Goal: Check status: Check status

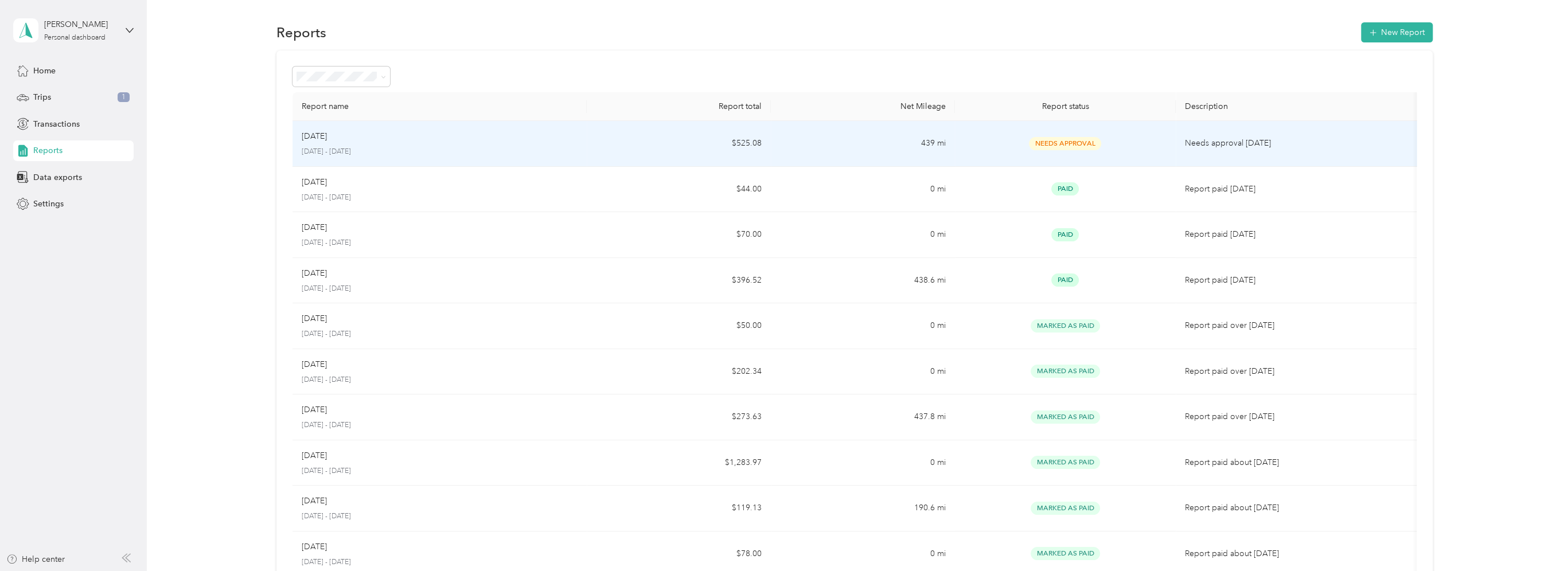
click at [374, 148] on p "[DATE] - [DATE]" at bounding box center [439, 152] width 276 height 11
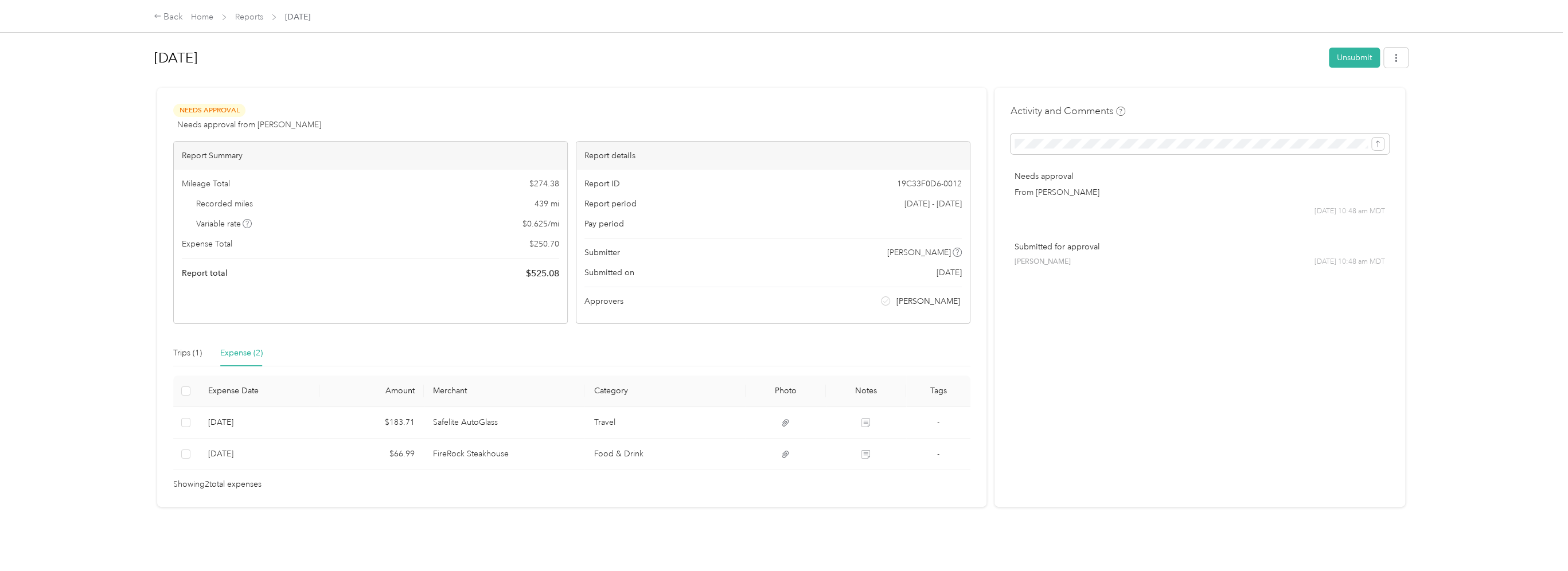
scroll to position [4, 0]
click at [161, 19] on icon at bounding box center [157, 16] width 8 height 8
